Goal: Transaction & Acquisition: Purchase product/service

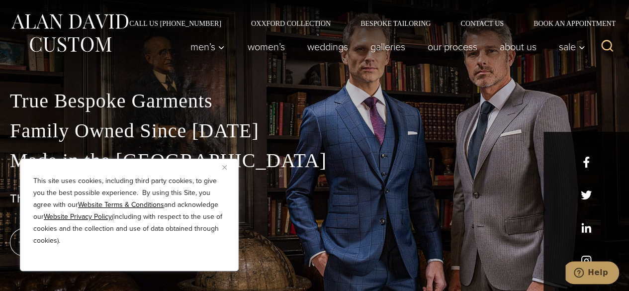
click at [223, 163] on div "This site uses cookies, including third party cookies, to give you the best pos…" at bounding box center [129, 215] width 219 height 112
click at [227, 166] on button "Close" at bounding box center [228, 167] width 12 height 12
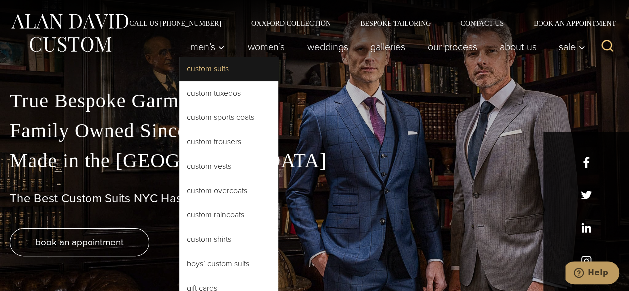
click at [211, 69] on link "Custom Suits" at bounding box center [229, 69] width 100 height 24
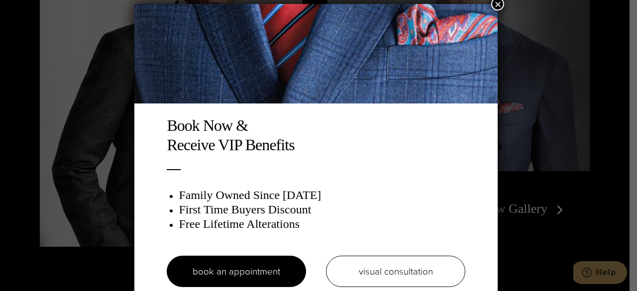
scroll to position [5, 0]
